Goal: Information Seeking & Learning: Check status

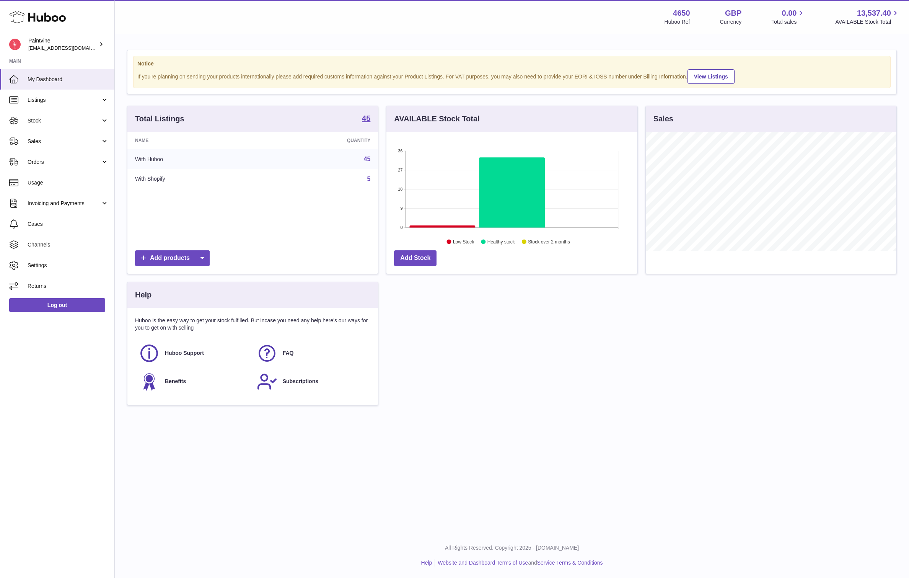
scroll to position [119, 251]
click at [46, 128] on link "Stock" at bounding box center [57, 120] width 114 height 21
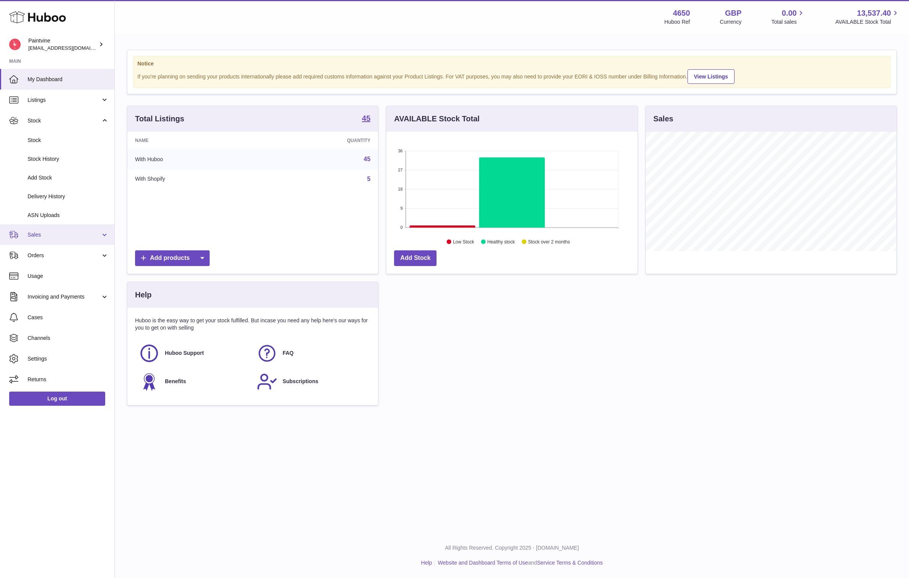
click at [40, 230] on link "Sales" at bounding box center [57, 234] width 114 height 21
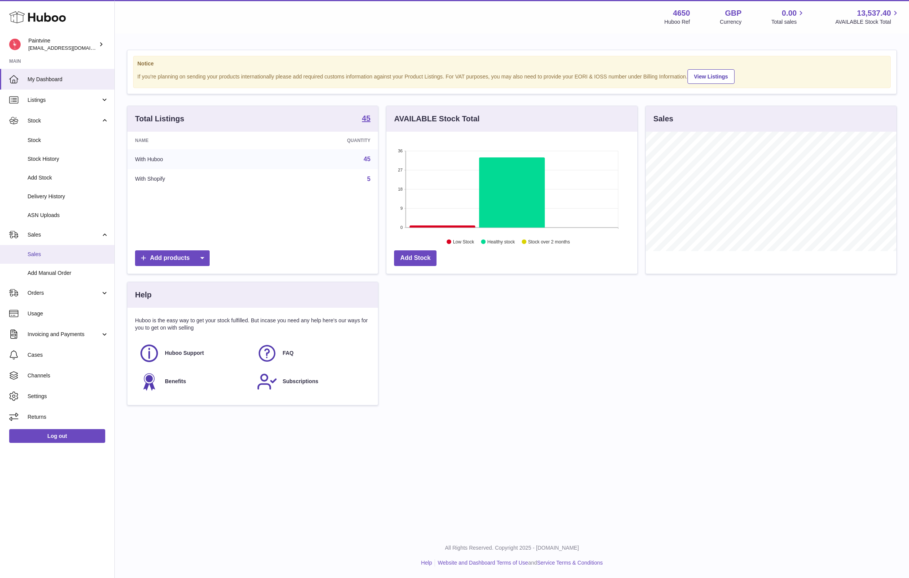
click at [44, 257] on span "Sales" at bounding box center [68, 254] width 81 height 7
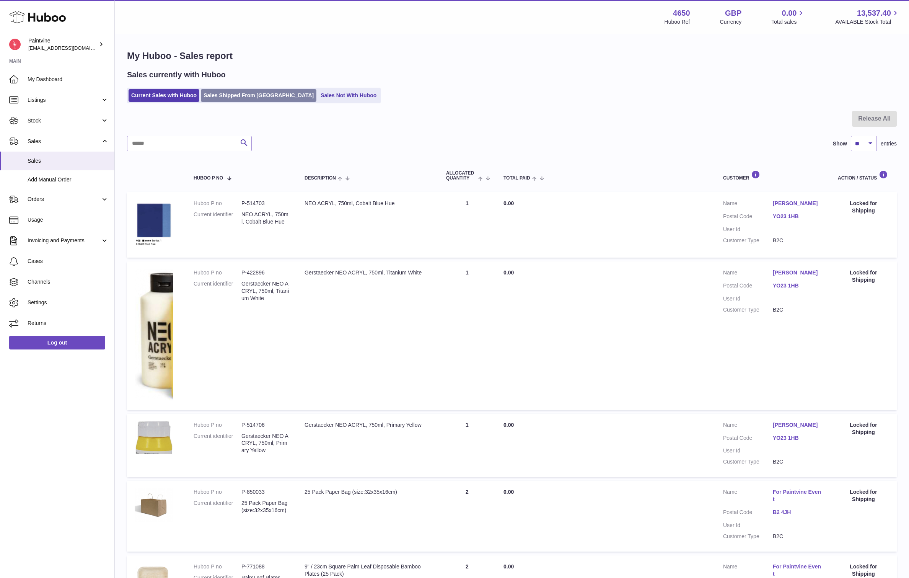
click at [234, 92] on link "Sales Shipped From [GEOGRAPHIC_DATA]" at bounding box center [259, 95] width 116 height 13
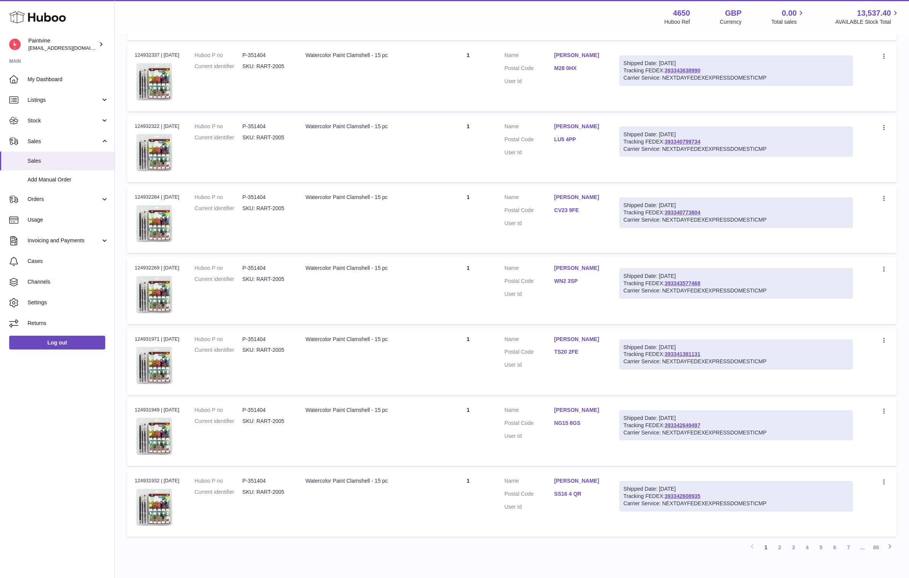
scroll to position [392, 0]
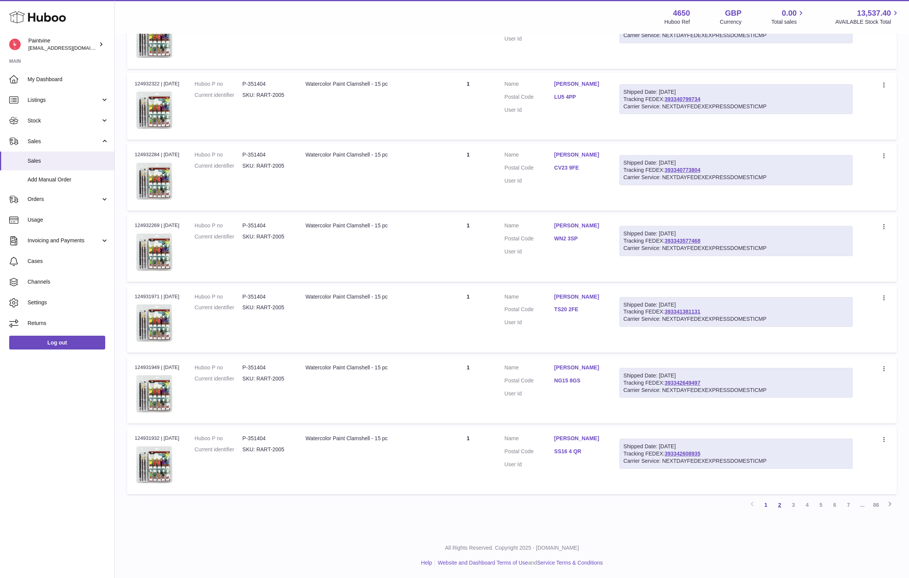
click at [781, 503] on link "2" at bounding box center [780, 505] width 14 height 14
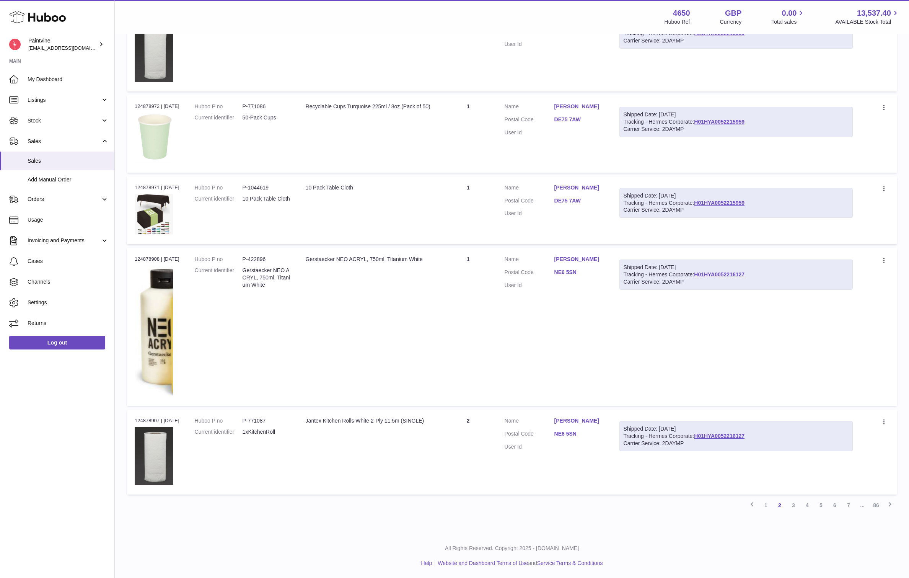
scroll to position [505, 0]
click at [792, 505] on link "3" at bounding box center [793, 505] width 14 height 14
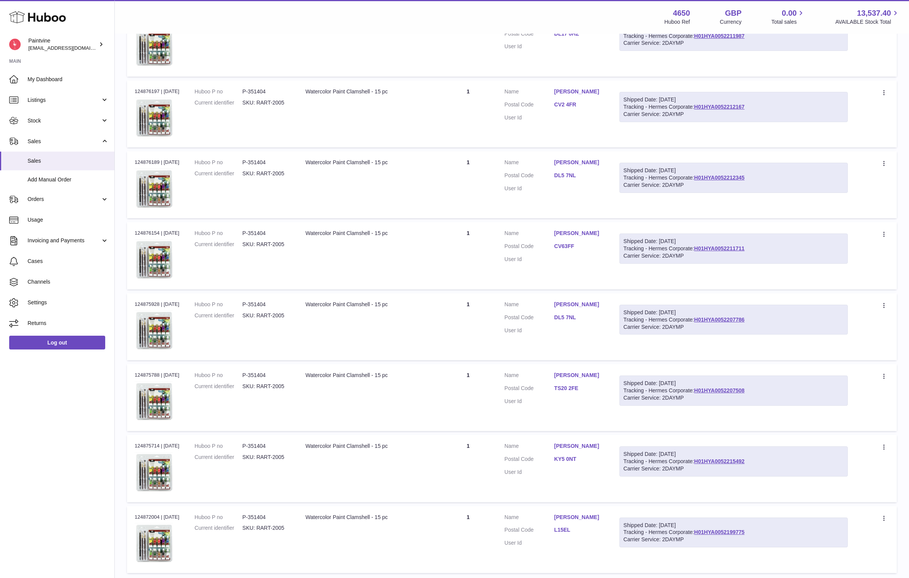
scroll to position [403, 0]
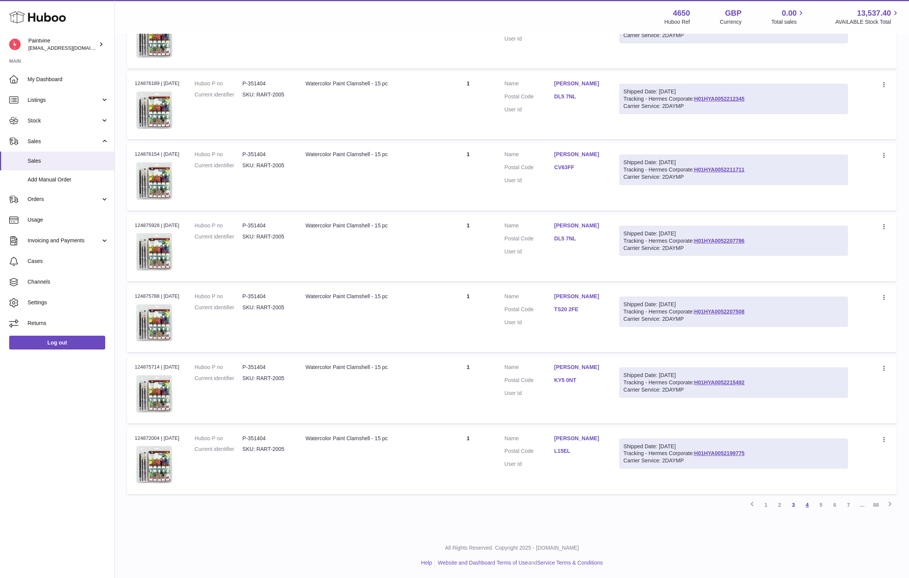
click at [806, 506] on link "4" at bounding box center [807, 505] width 14 height 14
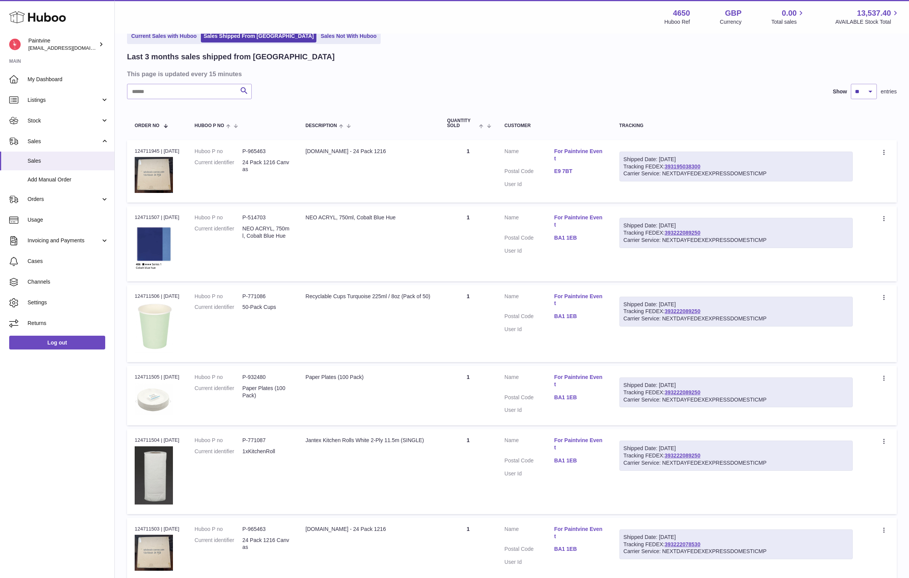
scroll to position [36, 0]
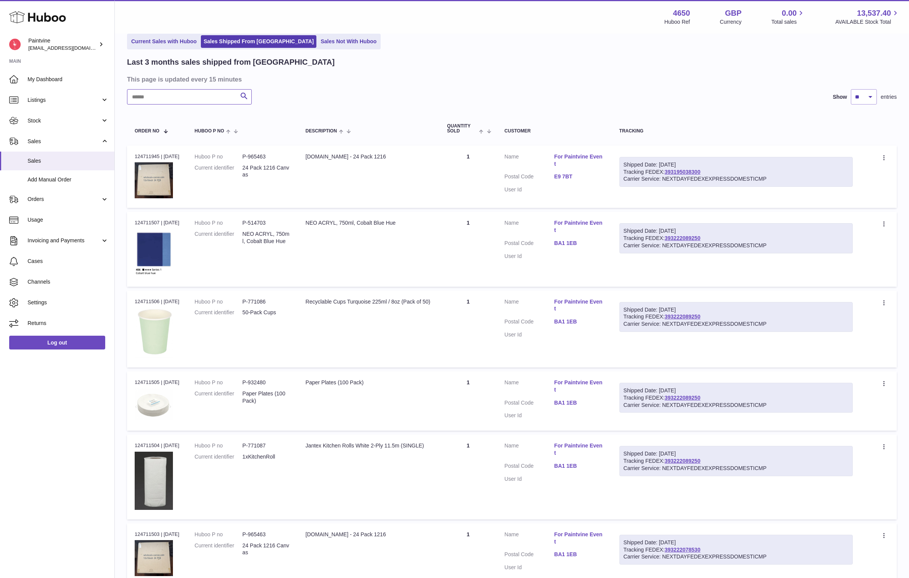
click at [149, 90] on input "text" at bounding box center [189, 96] width 125 height 15
type input "**"
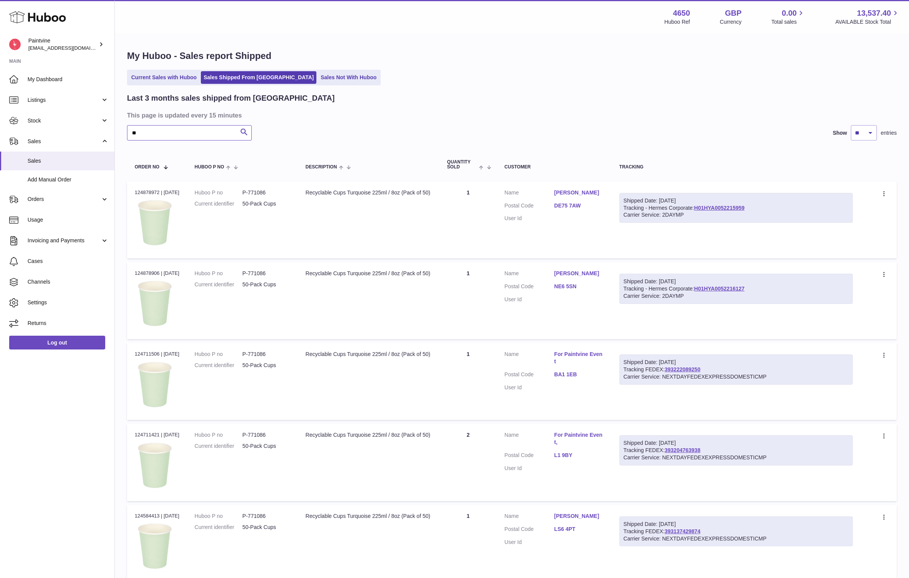
click at [205, 135] on input "**" at bounding box center [189, 132] width 125 height 15
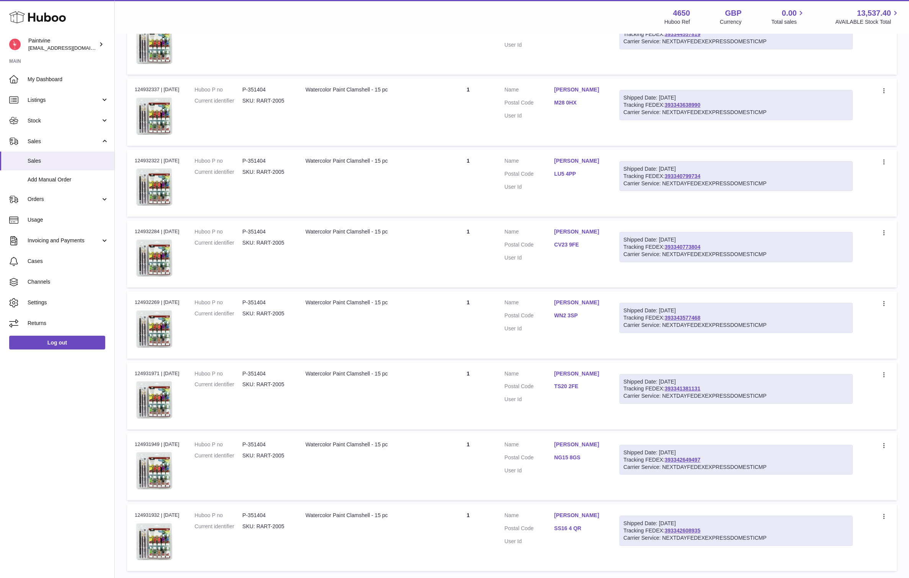
scroll to position [392, 0]
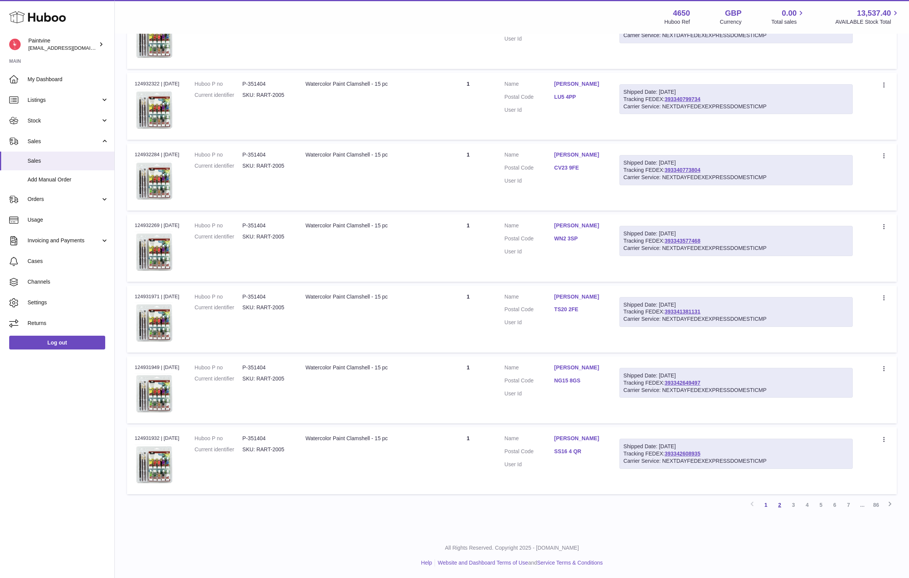
click at [783, 509] on link "2" at bounding box center [780, 505] width 14 height 14
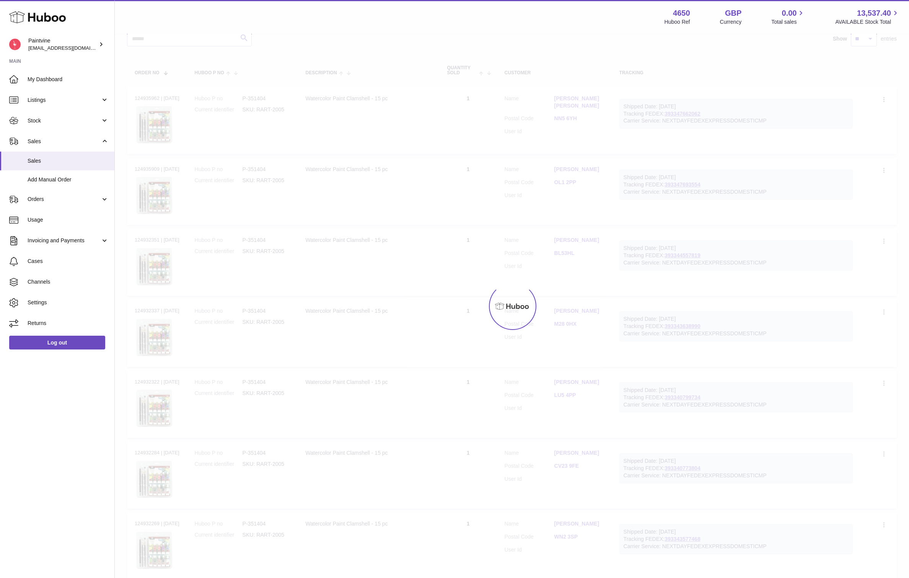
scroll to position [34, 0]
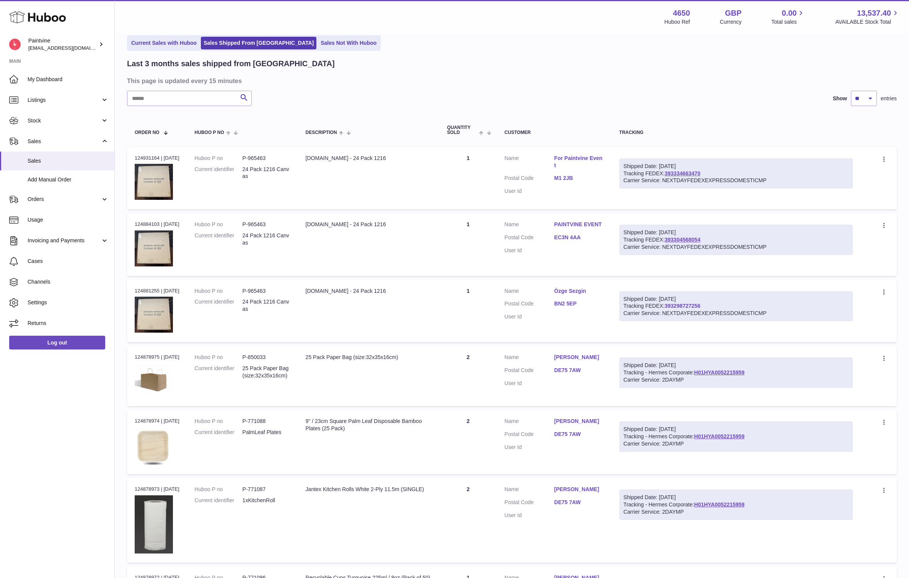
click at [685, 304] on link "393298727256" at bounding box center [682, 306] width 36 height 6
